Goal: Transaction & Acquisition: Download file/media

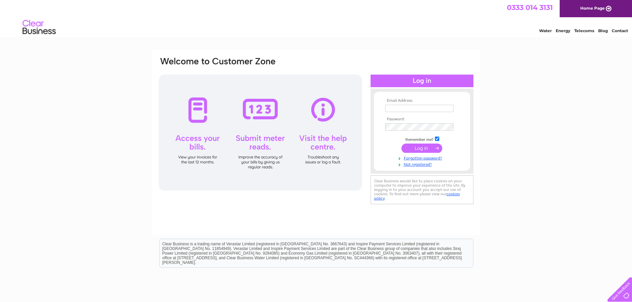
type input "craven.treasurer@gmail.com"
click at [424, 148] on input "submit" at bounding box center [421, 148] width 41 height 9
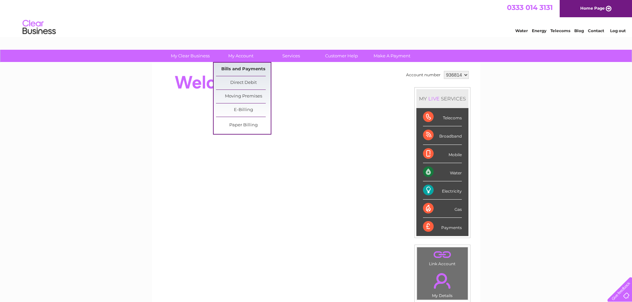
click at [238, 68] on link "Bills and Payments" at bounding box center [243, 69] width 55 height 13
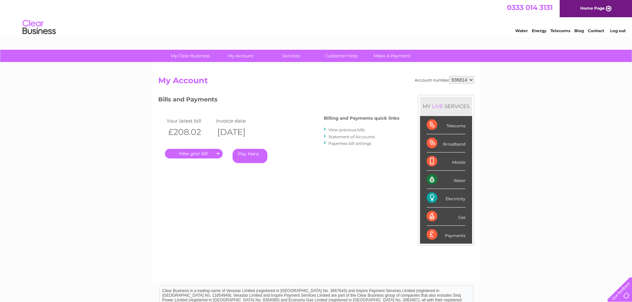
click at [542, 104] on div "My Clear Business Login Details My Details My Preferences Link Account My Accou…" at bounding box center [316, 223] width 632 height 346
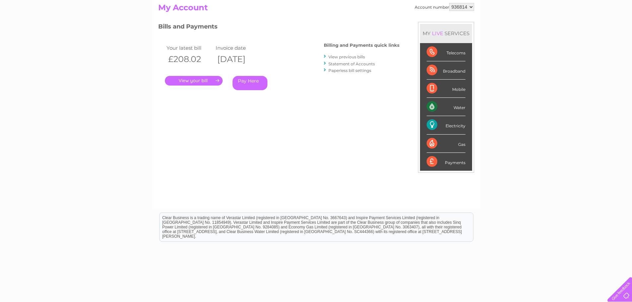
scroll to position [32, 0]
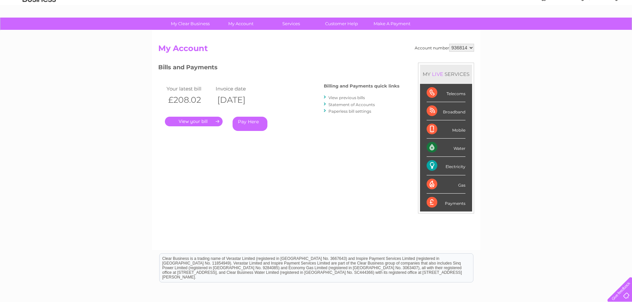
click at [356, 98] on link "View previous bills" at bounding box center [346, 97] width 36 height 5
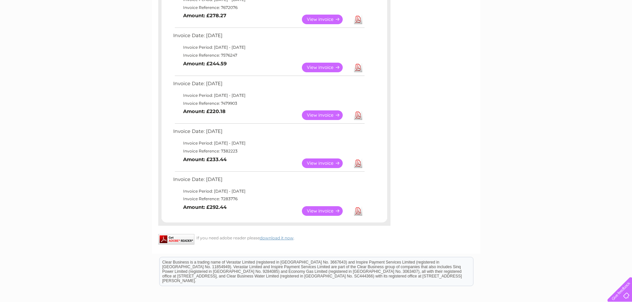
scroll to position [365, 0]
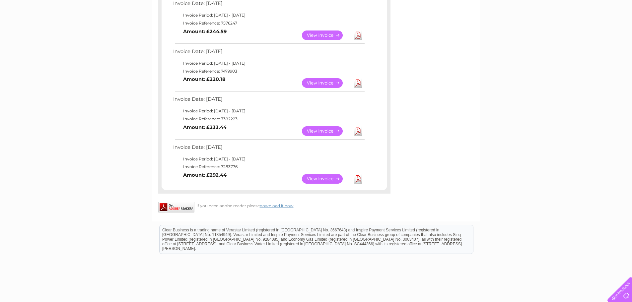
click at [326, 178] on link "View" at bounding box center [326, 179] width 49 height 10
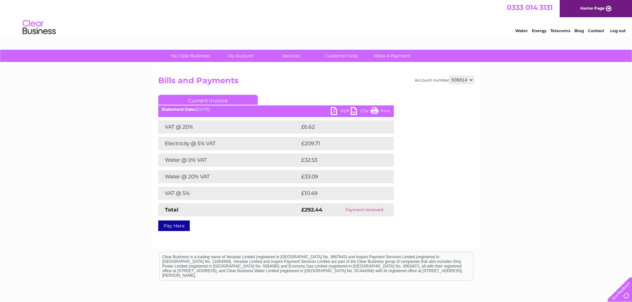
click at [341, 110] on link "PDF" at bounding box center [341, 112] width 20 height 10
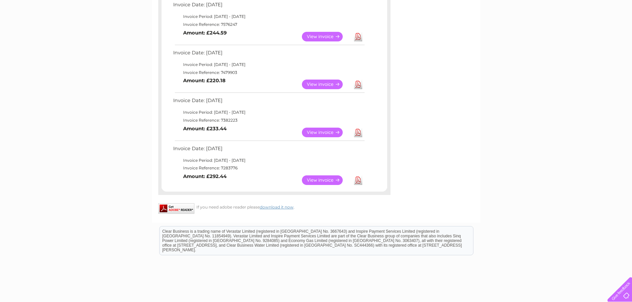
click at [327, 133] on link "View" at bounding box center [326, 133] width 49 height 10
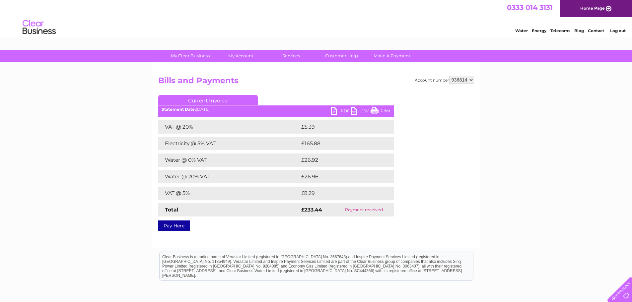
click at [337, 110] on link "PDF" at bounding box center [341, 112] width 20 height 10
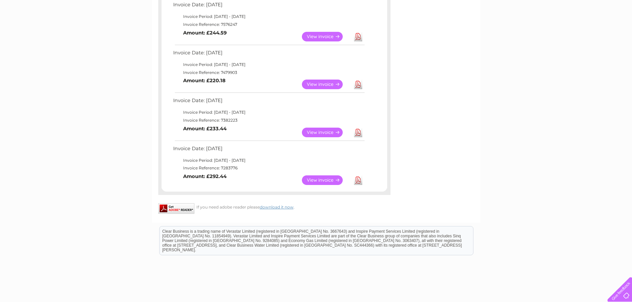
click at [331, 84] on link "View" at bounding box center [326, 85] width 49 height 10
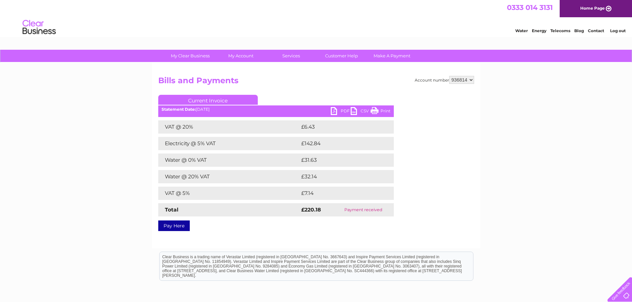
click at [341, 111] on link "PDF" at bounding box center [341, 112] width 20 height 10
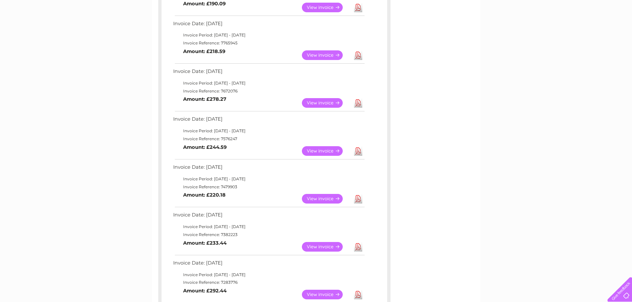
scroll to position [231, 0]
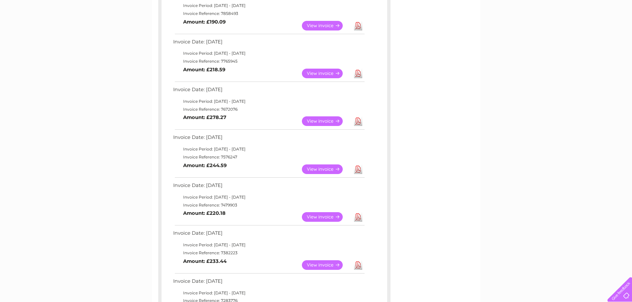
click at [329, 168] on link "View" at bounding box center [326, 170] width 49 height 10
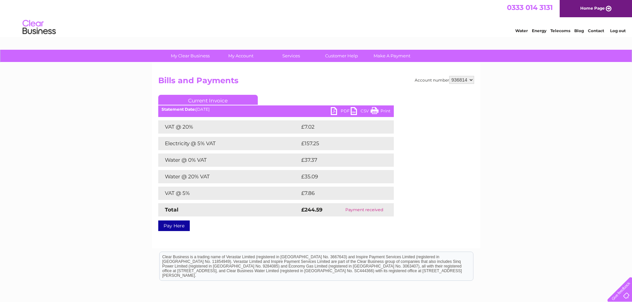
click at [341, 110] on link "PDF" at bounding box center [341, 112] width 20 height 10
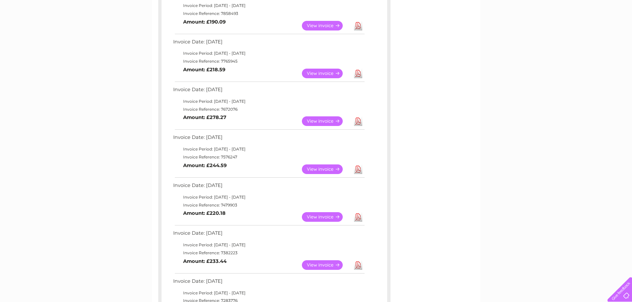
click at [323, 121] on link "View" at bounding box center [326, 121] width 49 height 10
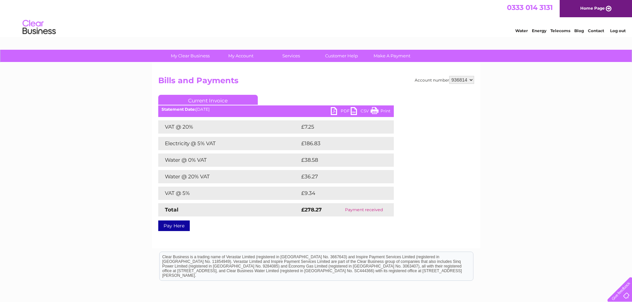
click at [342, 110] on link "PDF" at bounding box center [341, 112] width 20 height 10
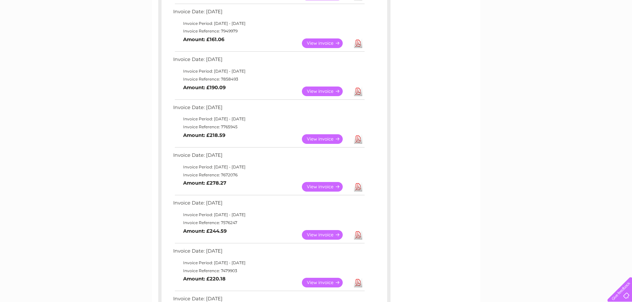
scroll to position [165, 0]
click at [327, 139] on link "View" at bounding box center [326, 140] width 49 height 10
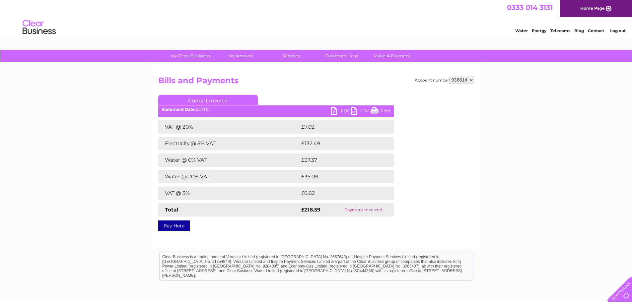
click at [338, 111] on link "PDF" at bounding box center [341, 112] width 20 height 10
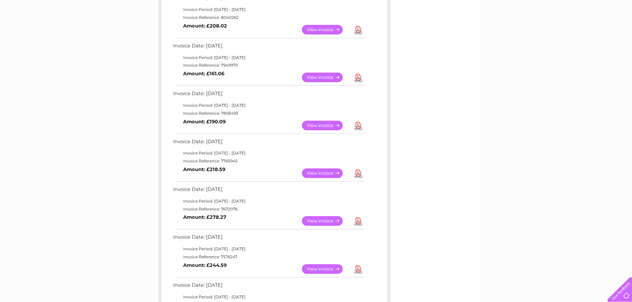
scroll to position [98, 0]
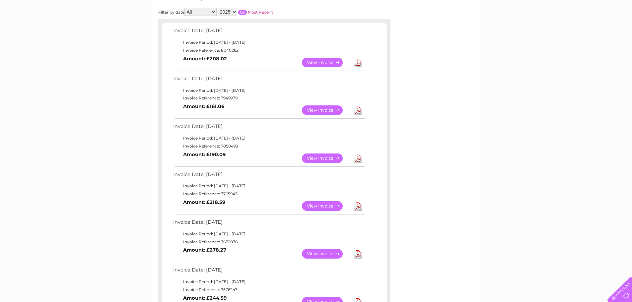
click at [321, 158] on link "View" at bounding box center [326, 159] width 49 height 10
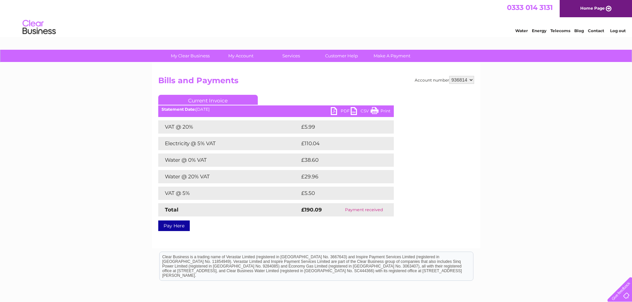
click at [343, 112] on link "PDF" at bounding box center [341, 112] width 20 height 10
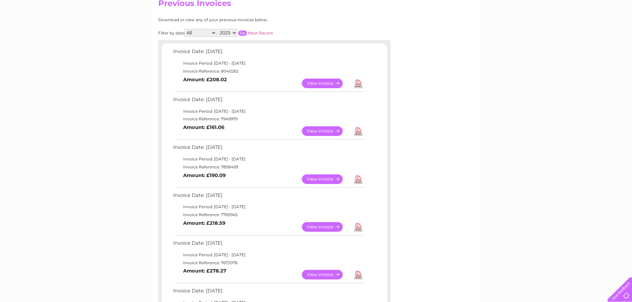
scroll to position [65, 0]
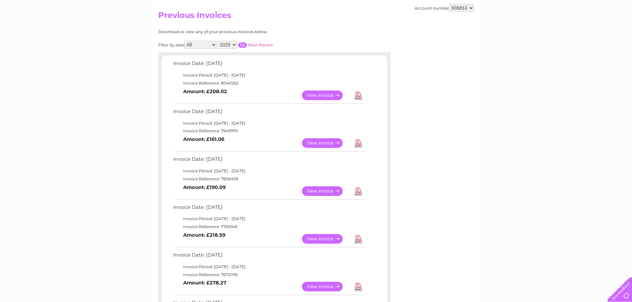
click at [321, 142] on link "View" at bounding box center [326, 143] width 49 height 10
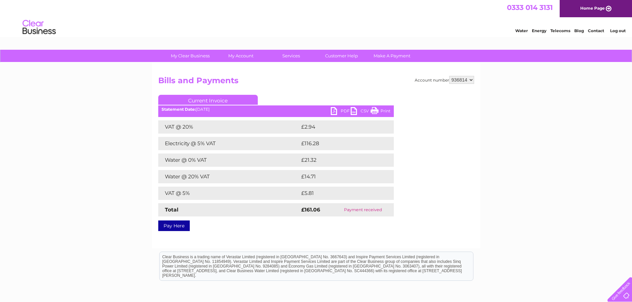
click at [334, 110] on link "PDF" at bounding box center [341, 112] width 20 height 10
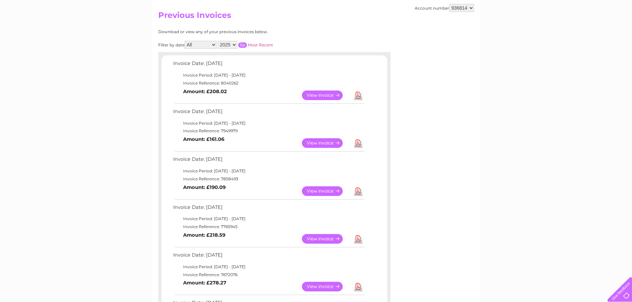
click at [314, 94] on link "View" at bounding box center [326, 96] width 49 height 10
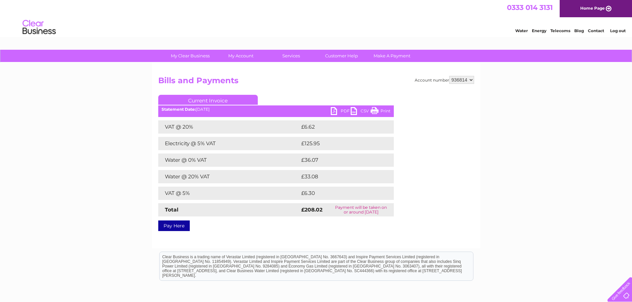
click at [341, 110] on link "PDF" at bounding box center [341, 112] width 20 height 10
click at [443, 218] on div "Account number 936814 Bills and Payments Current Invoice PDF CSV Print £6.62" at bounding box center [316, 152] width 316 height 153
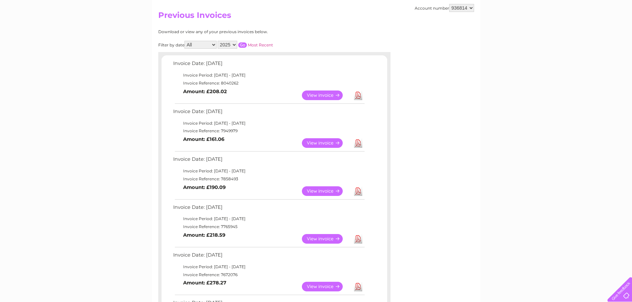
click at [236, 44] on select "2025 2024 2023 2022" at bounding box center [228, 45] width 20 height 8
select select "2024"
click at [218, 41] on select "2025 2024 2023 2022" at bounding box center [228, 45] width 20 height 8
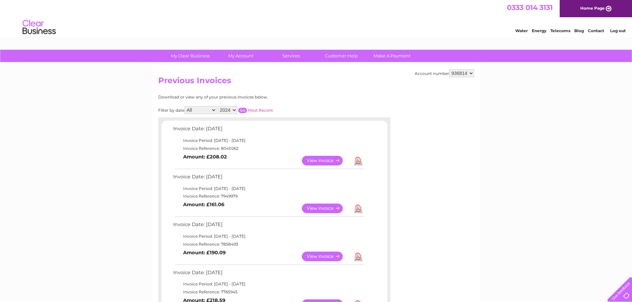
click at [242, 110] on input "button" at bounding box center [242, 110] width 9 height 5
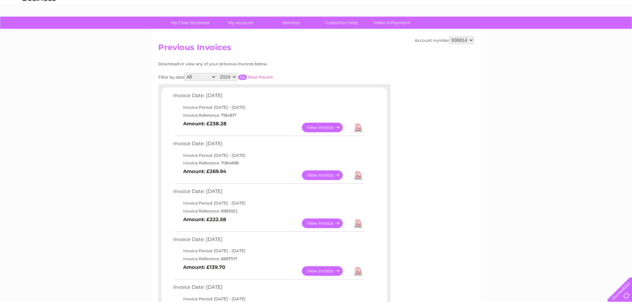
click at [331, 126] on link "View" at bounding box center [326, 128] width 49 height 10
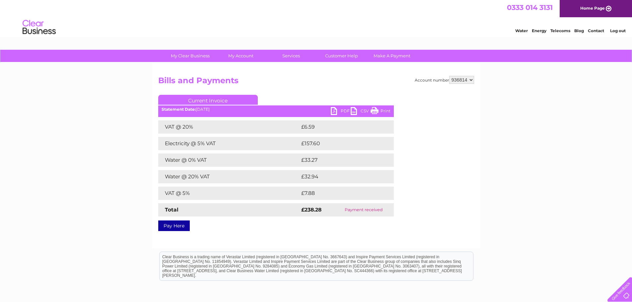
click at [335, 110] on link "PDF" at bounding box center [341, 112] width 20 height 10
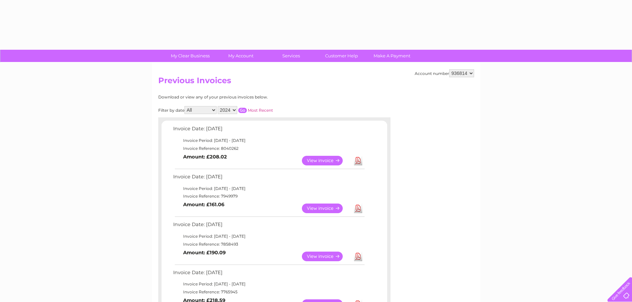
select select "2024"
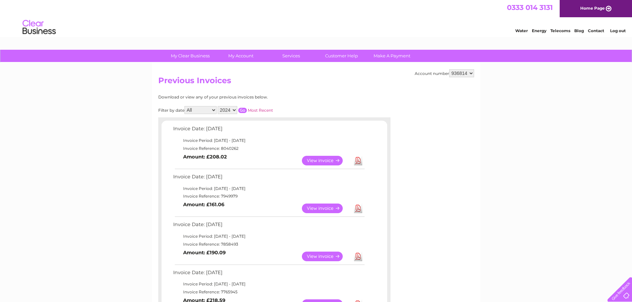
click at [245, 110] on input "button" at bounding box center [242, 110] width 9 height 5
click at [327, 208] on link "View" at bounding box center [326, 209] width 49 height 10
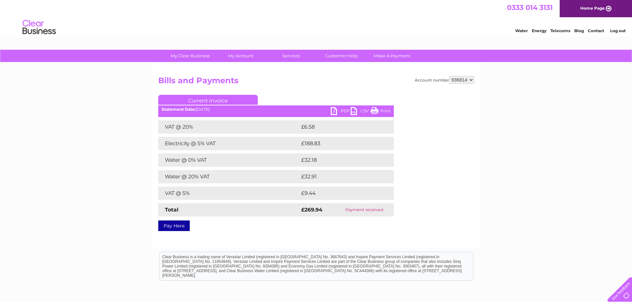
click at [343, 110] on link "PDF" at bounding box center [341, 112] width 20 height 10
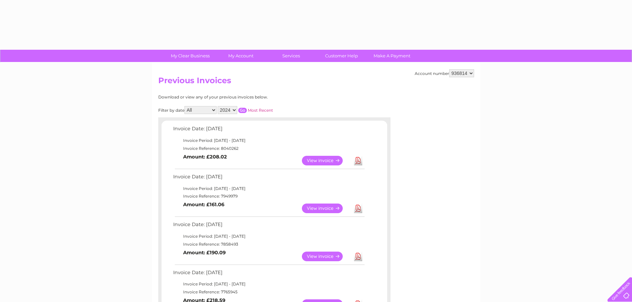
select select "2024"
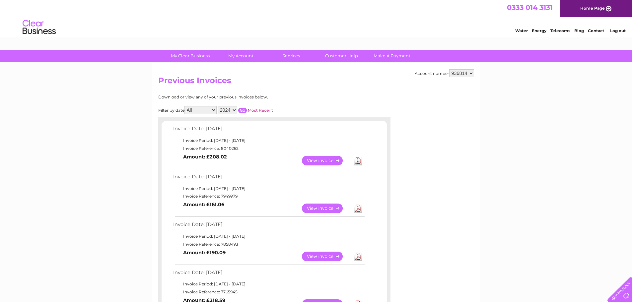
click at [243, 110] on input "button" at bounding box center [242, 110] width 9 height 5
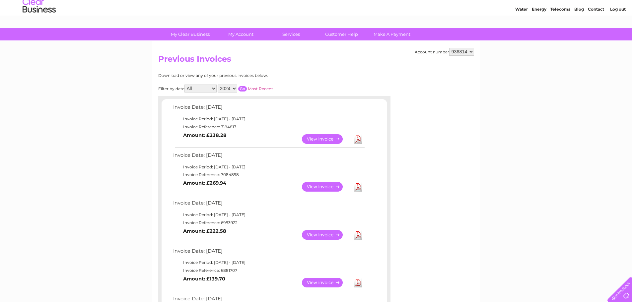
scroll to position [33, 0]
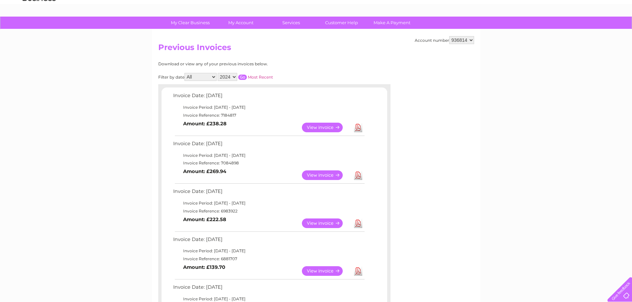
click at [325, 223] on link "View" at bounding box center [326, 224] width 49 height 10
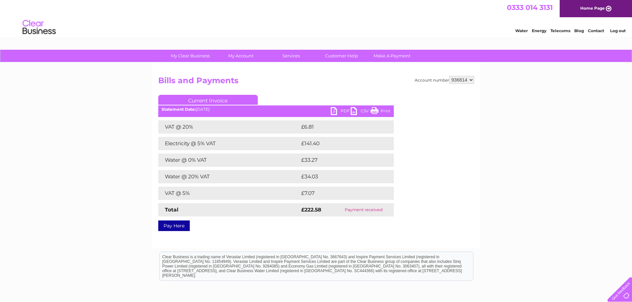
click at [339, 112] on link "PDF" at bounding box center [341, 112] width 20 height 10
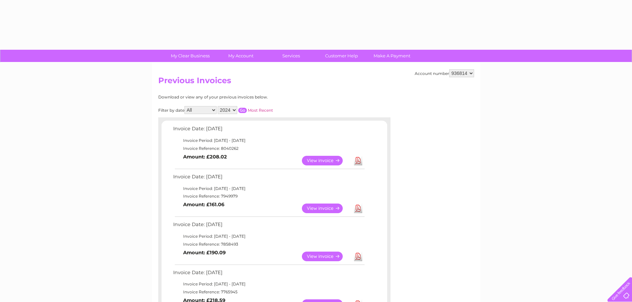
select select "2024"
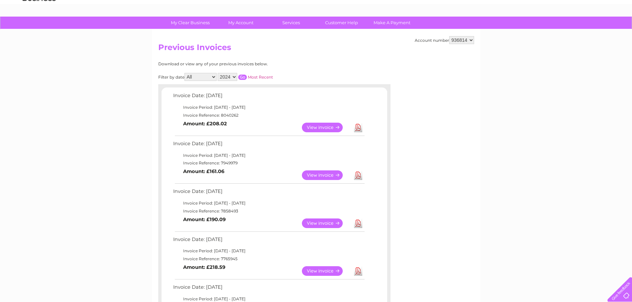
click at [242, 76] on input "button" at bounding box center [242, 77] width 9 height 5
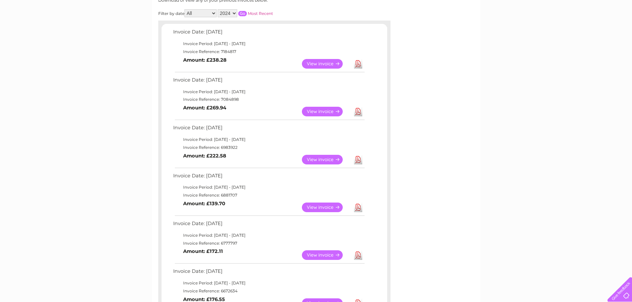
scroll to position [100, 0]
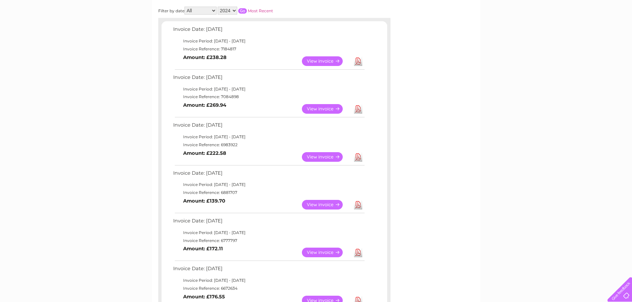
click at [327, 204] on link "View" at bounding box center [326, 205] width 49 height 10
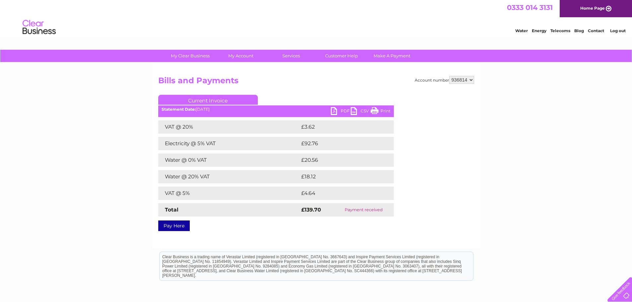
click at [340, 111] on link "PDF" at bounding box center [341, 112] width 20 height 10
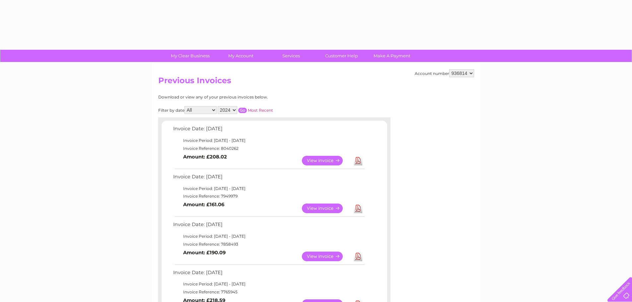
select select "2024"
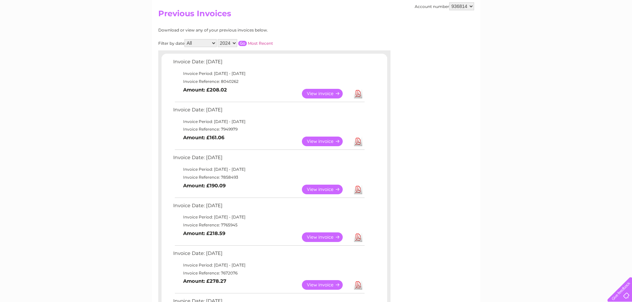
scroll to position [67, 0]
click at [235, 43] on select "2025 2024 2023 2022" at bounding box center [228, 43] width 20 height 8
click at [244, 44] on input "button" at bounding box center [242, 43] width 9 height 5
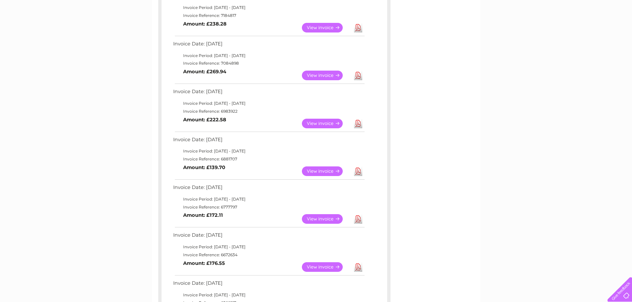
click at [328, 220] on link "View" at bounding box center [326, 219] width 49 height 10
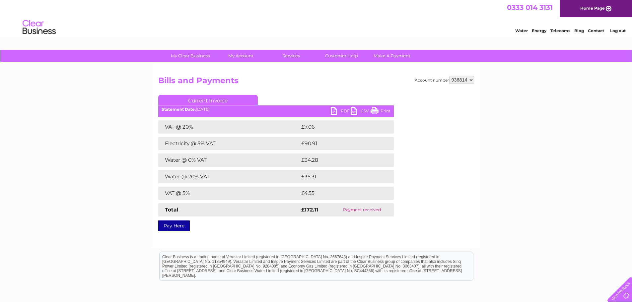
click at [340, 110] on link "PDF" at bounding box center [341, 112] width 20 height 10
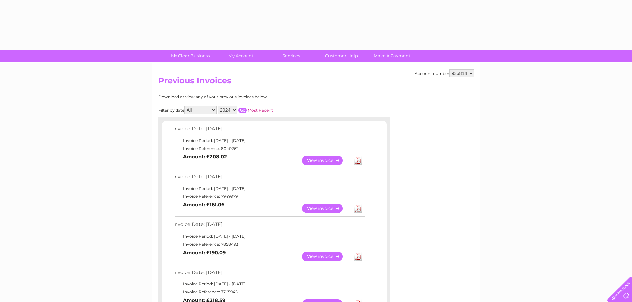
select select "2024"
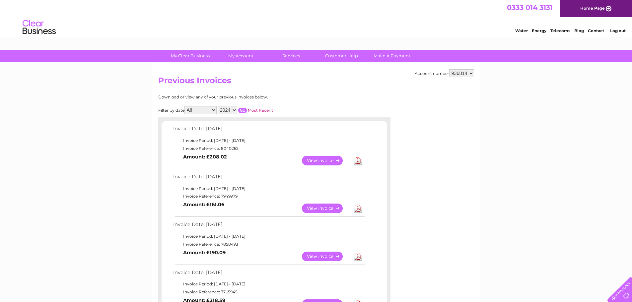
click at [244, 110] on input "button" at bounding box center [242, 110] width 9 height 5
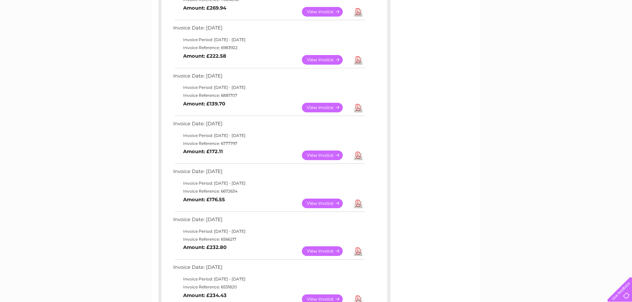
scroll to position [199, 0]
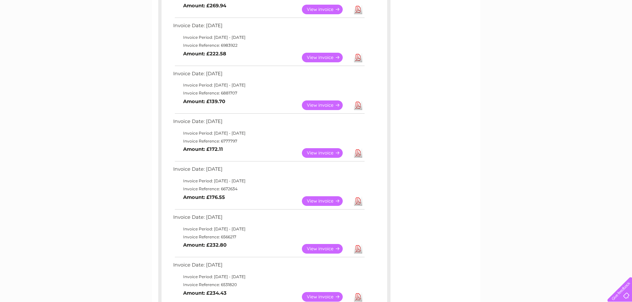
click at [314, 201] on link "View" at bounding box center [326, 201] width 49 height 10
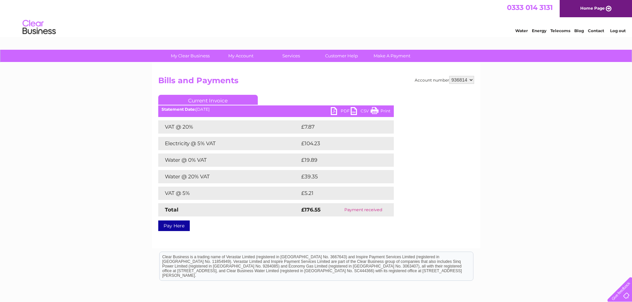
click at [339, 111] on link "PDF" at bounding box center [341, 112] width 20 height 10
click at [456, 216] on div "Account number 936814 Bills and Payments Current Invoice PDF CSV Print £7.87" at bounding box center [316, 152] width 316 height 153
click at [34, 102] on div "My Clear Business Login Details My Details My Preferences Link Account My Accou…" at bounding box center [316, 206] width 632 height 312
click at [614, 31] on link "Log out" at bounding box center [618, 30] width 16 height 5
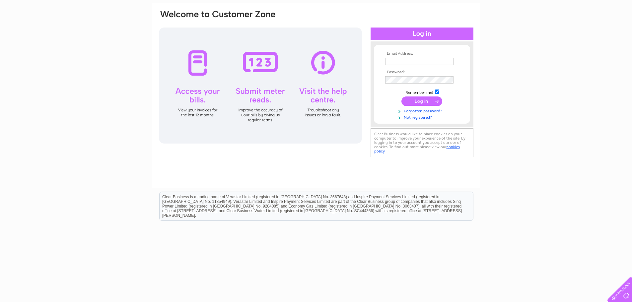
scroll to position [52, 0]
